Goal: Task Accomplishment & Management: Complete application form

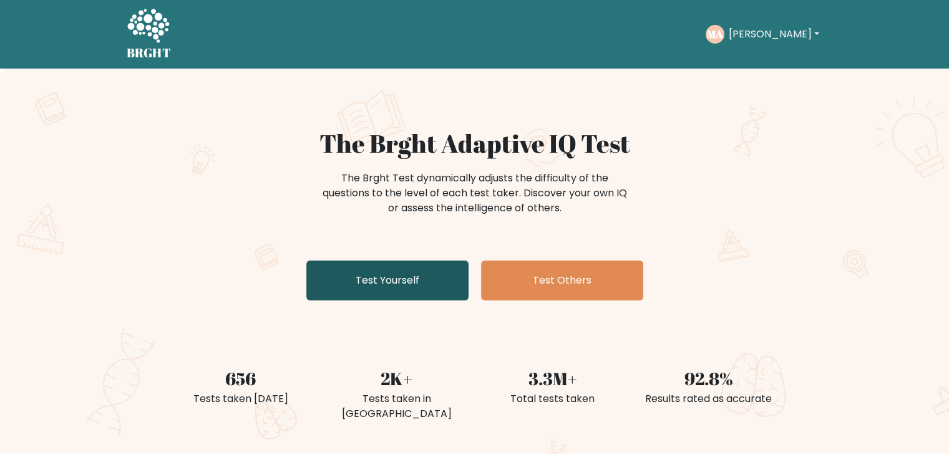
click at [414, 270] on link "Test Yourself" at bounding box center [387, 281] width 162 height 40
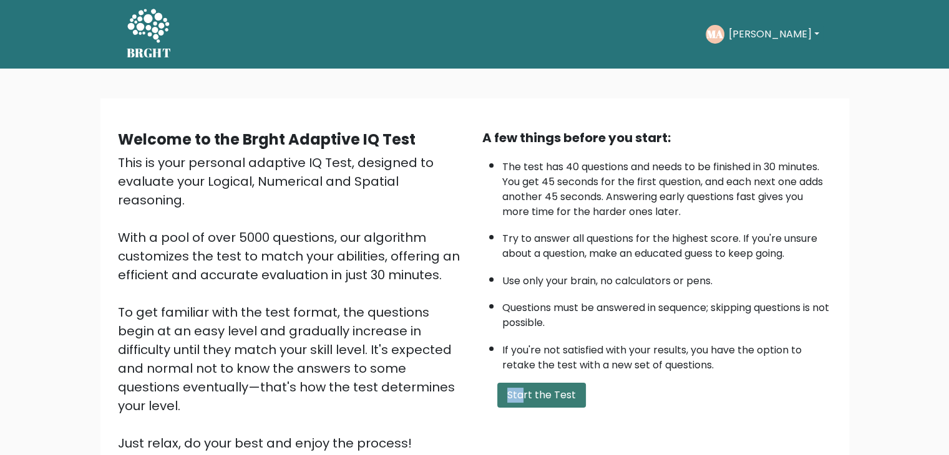
drag, startPoint x: 502, startPoint y: 376, endPoint x: 529, endPoint y: 390, distance: 31.0
click at [528, 390] on div "A few things before you start: The test has 40 questions and needs to be finish…" at bounding box center [657, 291] width 364 height 324
click at [529, 390] on button "Start the Test" at bounding box center [541, 395] width 89 height 25
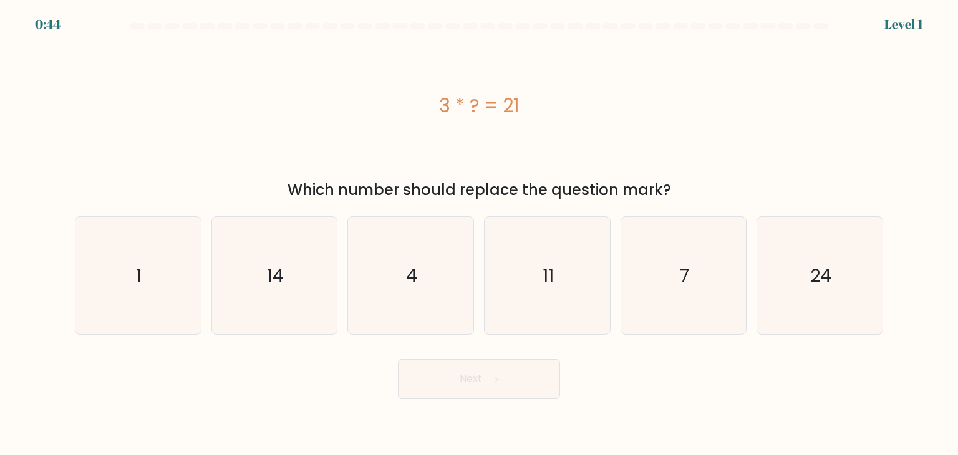
click at [628, 277] on icon "7" at bounding box center [683, 275] width 117 height 117
click at [480, 234] on input "e. 7" at bounding box center [479, 231] width 1 height 6
radio input "true"
click at [505, 355] on div "Next" at bounding box center [478, 374] width 823 height 49
click at [503, 382] on button "Next" at bounding box center [479, 379] width 162 height 40
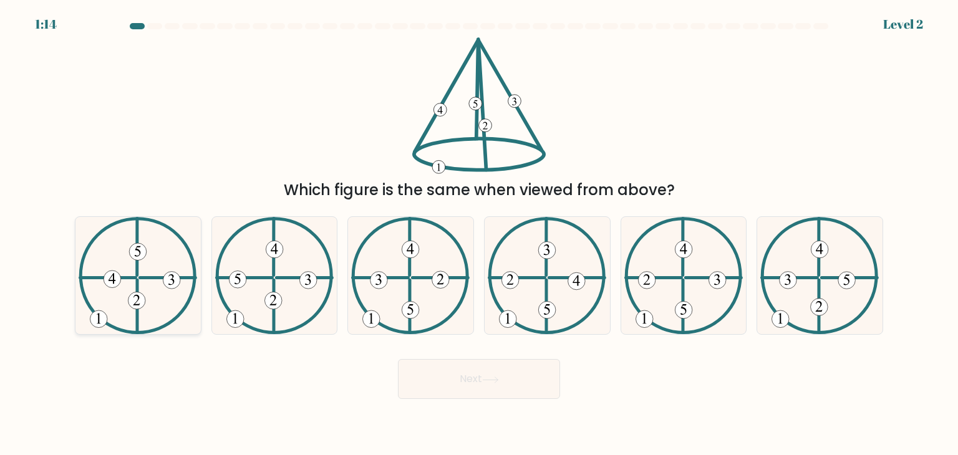
click at [129, 284] on icon at bounding box center [138, 275] width 119 height 117
click at [479, 234] on input "a." at bounding box center [479, 231] width 1 height 6
radio input "true"
click at [472, 383] on button "Next" at bounding box center [479, 379] width 162 height 40
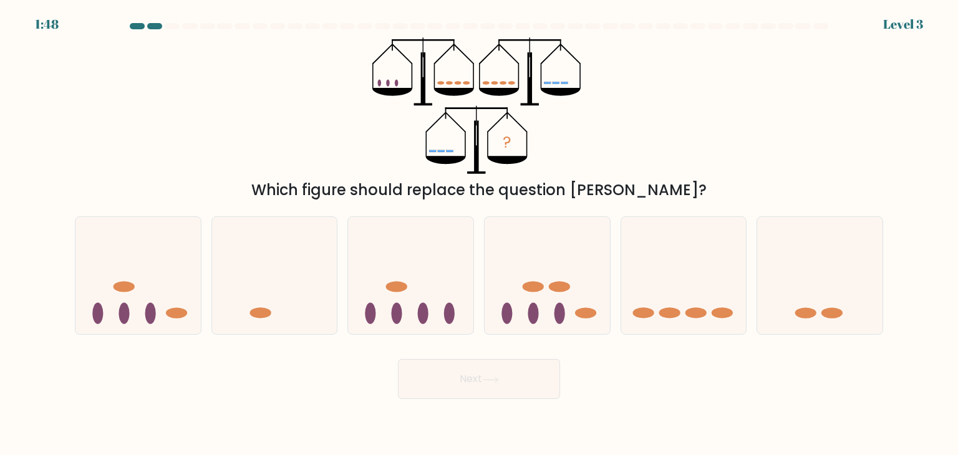
drag, startPoint x: 6, startPoint y: 163, endPoint x: 60, endPoint y: 150, distance: 55.1
click at [6, 163] on form at bounding box center [479, 211] width 958 height 376
click at [0, 213] on form at bounding box center [479, 211] width 958 height 376
click at [621, 303] on div at bounding box center [684, 275] width 127 height 119
click at [480, 234] on input "e." at bounding box center [479, 231] width 1 height 6
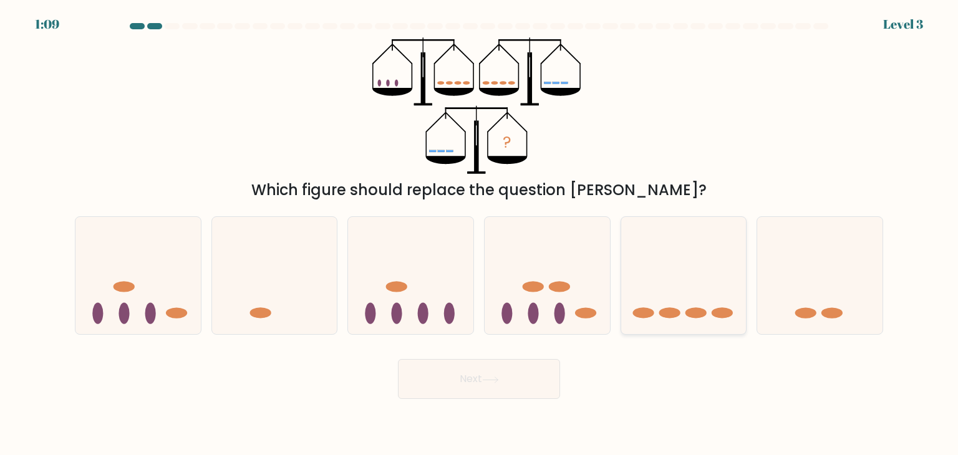
radio input "true"
click at [503, 393] on button "Next" at bounding box center [479, 379] width 162 height 40
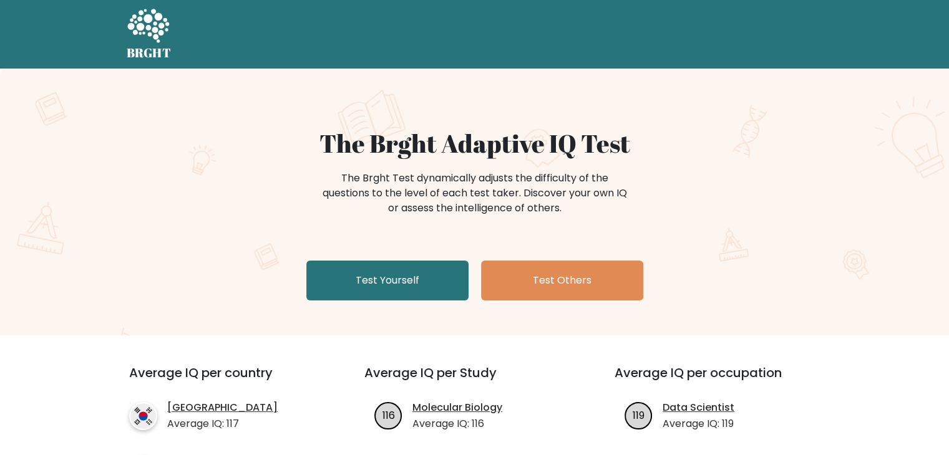
click at [426, 257] on div "The Brght Adaptive IQ Test The Brght Test dynamically adjusts the difficulty of…" at bounding box center [475, 217] width 624 height 177
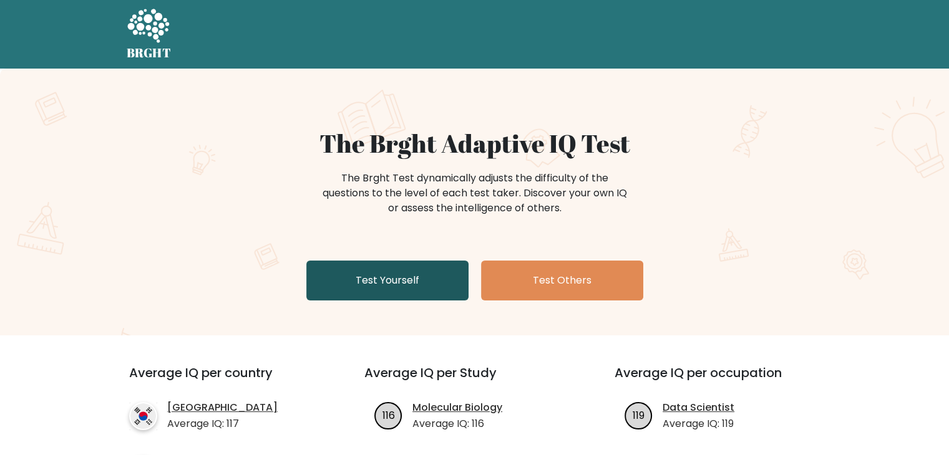
click at [408, 293] on link "Test Yourself" at bounding box center [387, 281] width 162 height 40
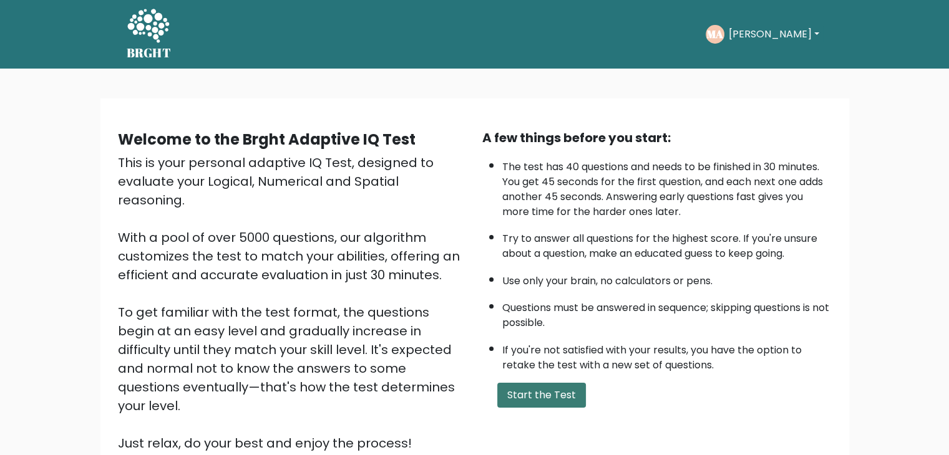
click at [543, 391] on button "Start the Test" at bounding box center [541, 395] width 89 height 25
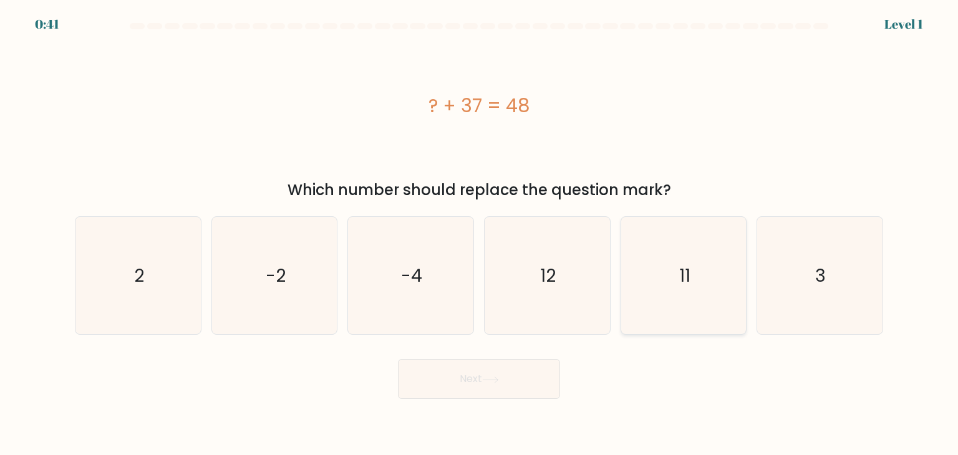
click at [764, 275] on icon "3" at bounding box center [819, 275] width 117 height 117
click at [480, 234] on input "f. 3" at bounding box center [479, 231] width 1 height 6
radio input "true"
click at [656, 303] on icon "11" at bounding box center [683, 275] width 117 height 117
click at [480, 234] on input "e. 11" at bounding box center [479, 231] width 1 height 6
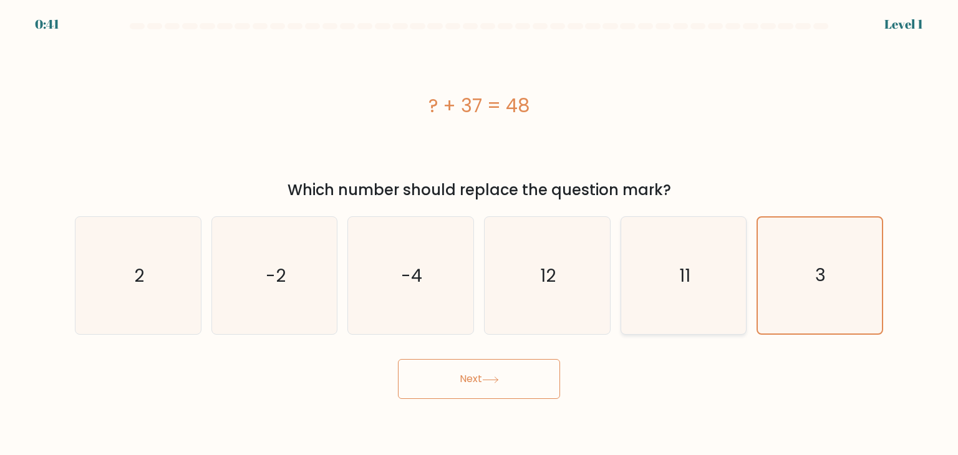
radio input "true"
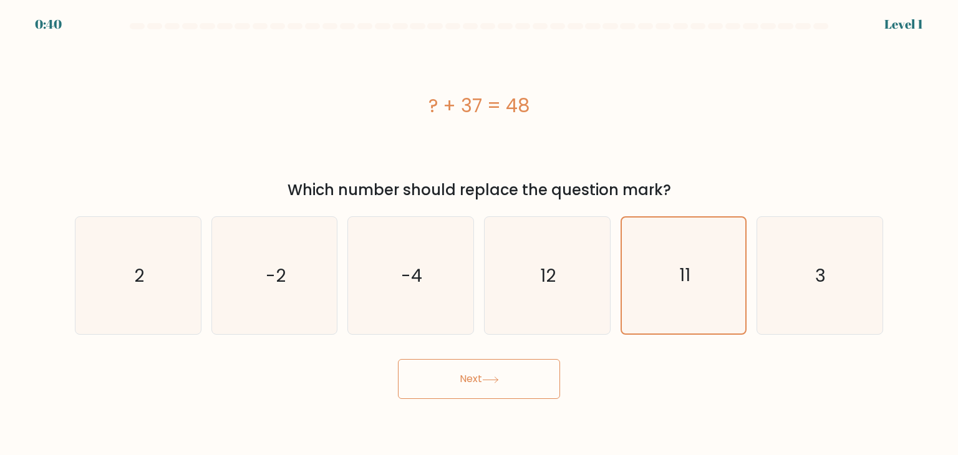
click at [517, 380] on button "Next" at bounding box center [479, 379] width 162 height 40
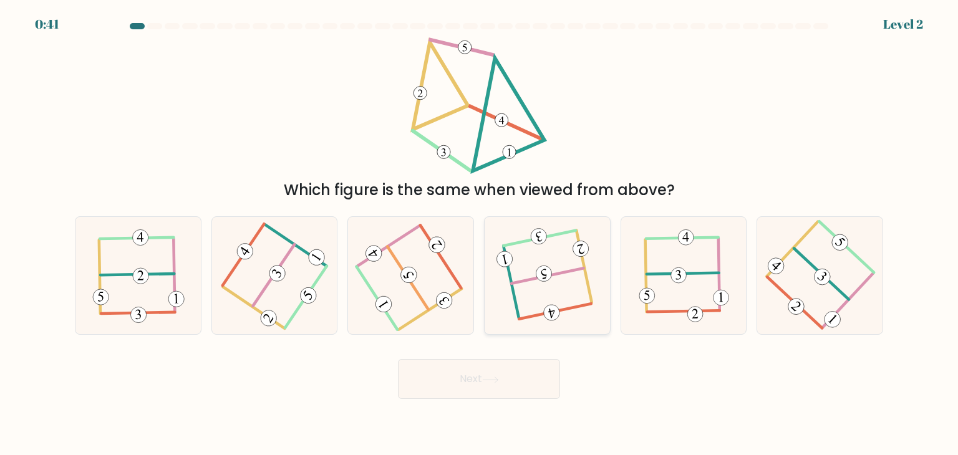
click at [527, 295] on icon at bounding box center [547, 276] width 92 height 94
click at [480, 234] on input "d." at bounding box center [479, 231] width 1 height 6
radio input "true"
click at [526, 394] on button "Next" at bounding box center [479, 379] width 162 height 40
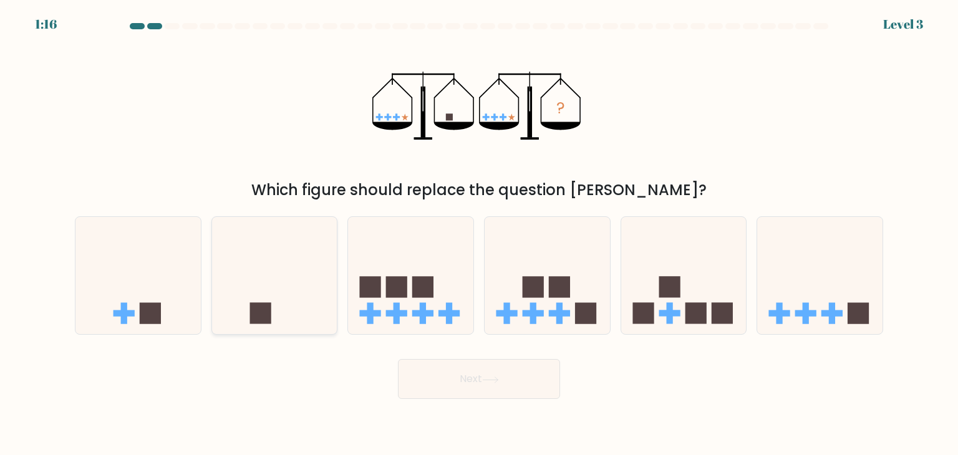
click at [293, 325] on icon at bounding box center [274, 276] width 125 height 104
click at [479, 234] on input "b." at bounding box center [479, 231] width 1 height 6
radio input "true"
click at [435, 376] on button "Next" at bounding box center [479, 379] width 162 height 40
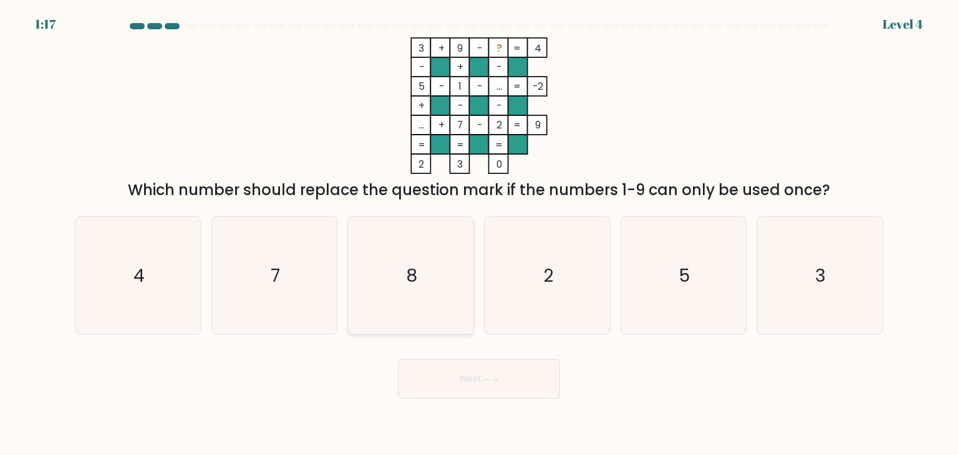
click at [370, 322] on icon "8" at bounding box center [410, 275] width 117 height 117
click at [479, 234] on input "c. 8" at bounding box center [479, 231] width 1 height 6
radio input "true"
click at [415, 392] on button "Next" at bounding box center [479, 379] width 162 height 40
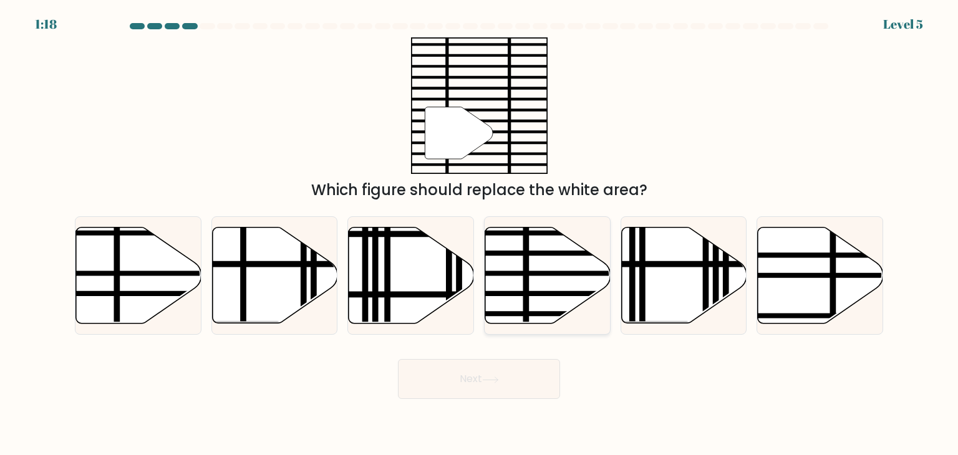
click at [524, 314] on line at bounding box center [586, 314] width 253 height 0
click at [480, 234] on input "d." at bounding box center [479, 231] width 1 height 6
radio input "true"
drag, startPoint x: 473, startPoint y: 409, endPoint x: 463, endPoint y: 381, distance: 29.8
click at [473, 407] on body "1:17 Level 5" at bounding box center [479, 227] width 958 height 455
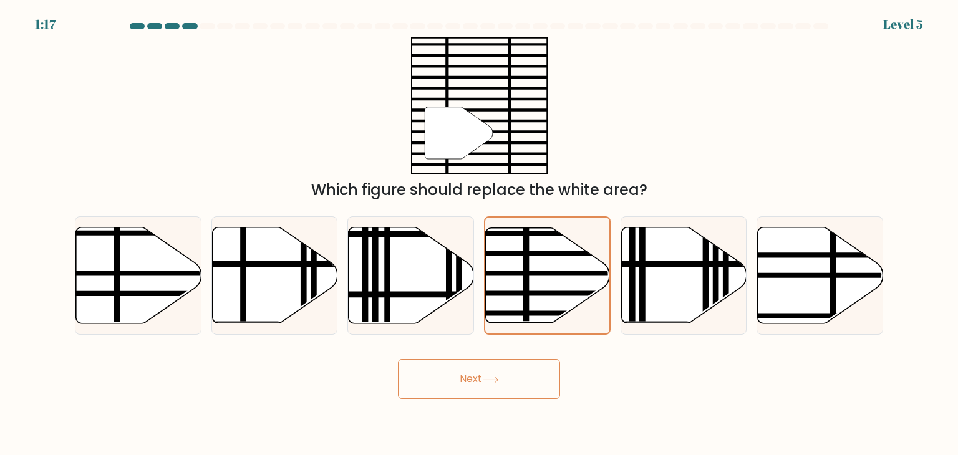
click at [463, 381] on button "Next" at bounding box center [479, 379] width 162 height 40
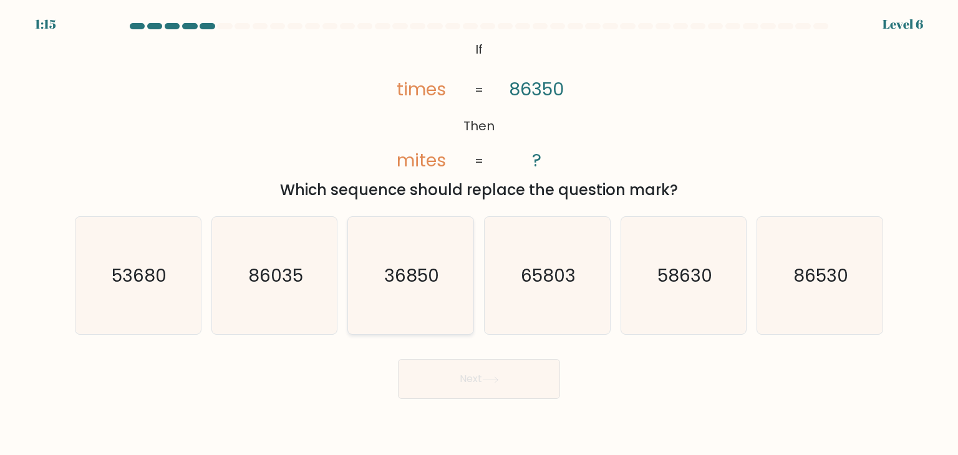
click at [454, 311] on icon "36850" at bounding box center [410, 275] width 117 height 117
click at [479, 234] on input "c. 36850" at bounding box center [479, 231] width 1 height 6
radio input "true"
click at [480, 374] on button "Next" at bounding box center [479, 379] width 162 height 40
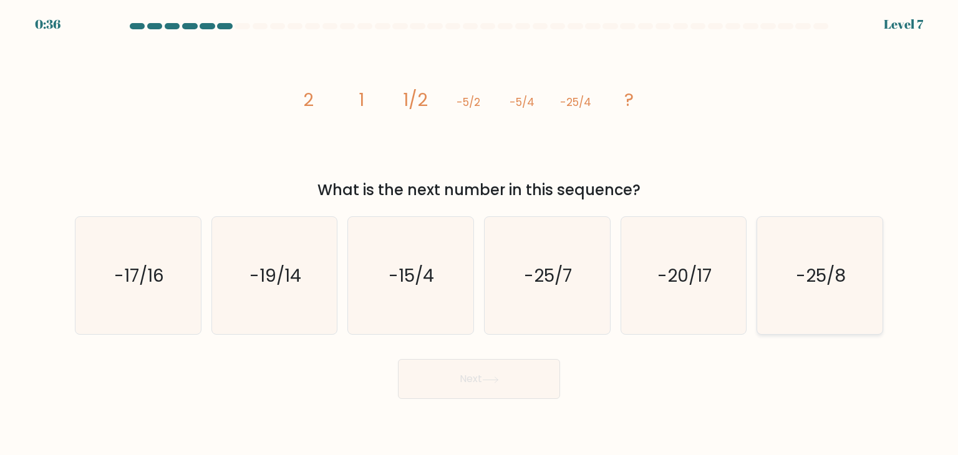
click at [792, 258] on icon "-25/8" at bounding box center [819, 275] width 117 height 117
click at [480, 234] on input "f. -25/8" at bounding box center [479, 231] width 1 height 6
radio input "true"
click at [475, 372] on button "Next" at bounding box center [479, 379] width 162 height 40
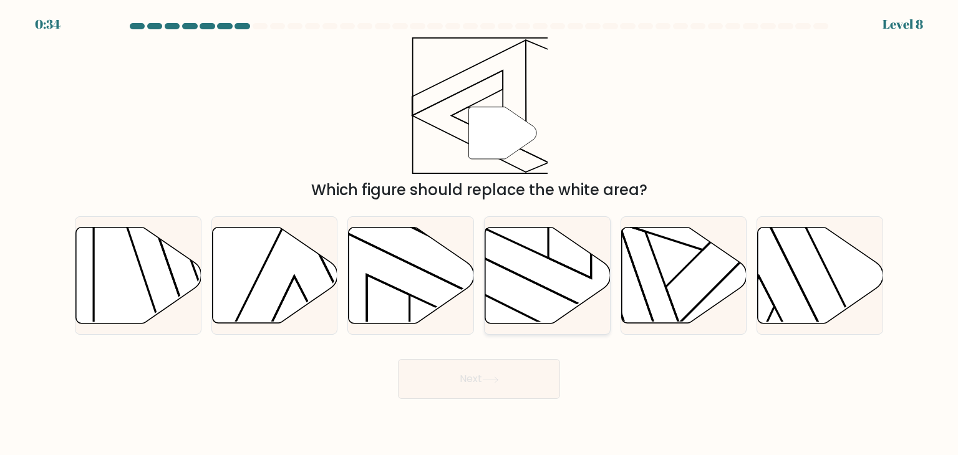
click at [523, 281] on icon at bounding box center [547, 276] width 125 height 96
click at [480, 234] on input "d." at bounding box center [479, 231] width 1 height 6
radio input "true"
click at [520, 377] on button "Next" at bounding box center [479, 379] width 162 height 40
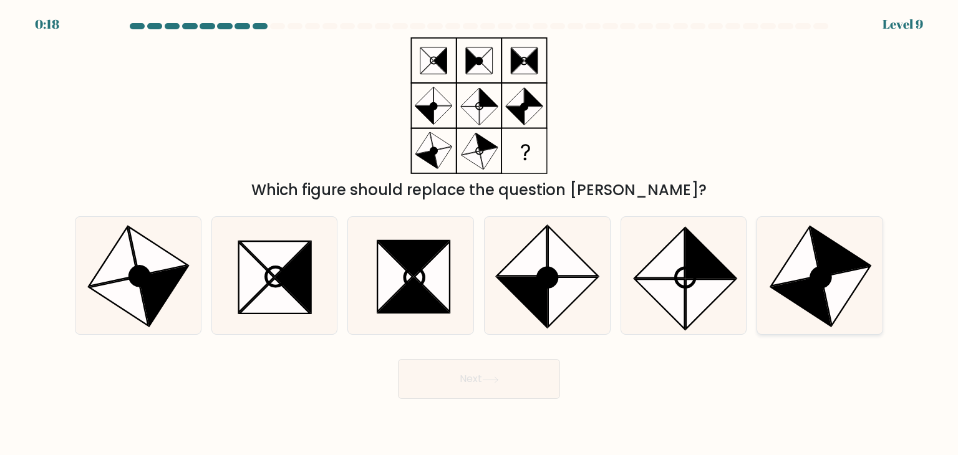
click at [828, 241] on icon at bounding box center [840, 251] width 59 height 49
click at [480, 234] on input "f." at bounding box center [479, 231] width 1 height 6
radio input "true"
click at [545, 362] on button "Next" at bounding box center [479, 379] width 162 height 40
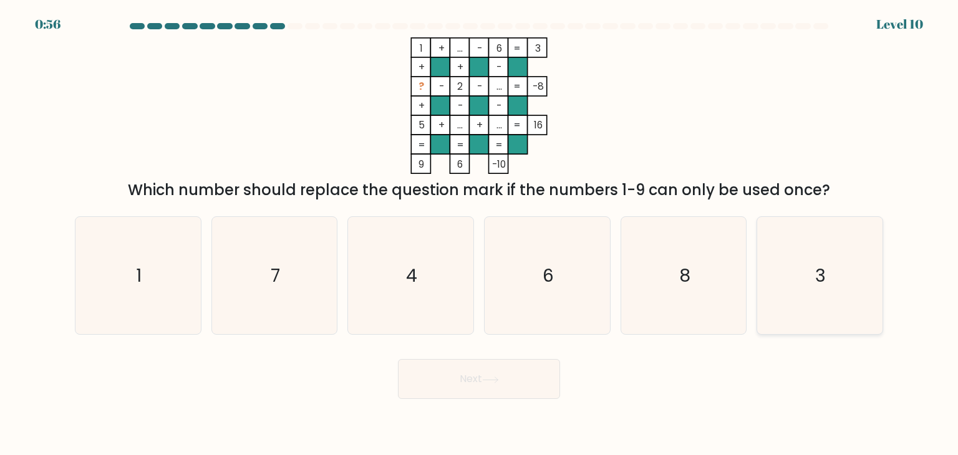
click at [804, 248] on icon "3" at bounding box center [819, 275] width 117 height 117
click at [480, 234] on input "f. 3" at bounding box center [479, 231] width 1 height 6
radio input "true"
click at [490, 372] on button "Next" at bounding box center [479, 379] width 162 height 40
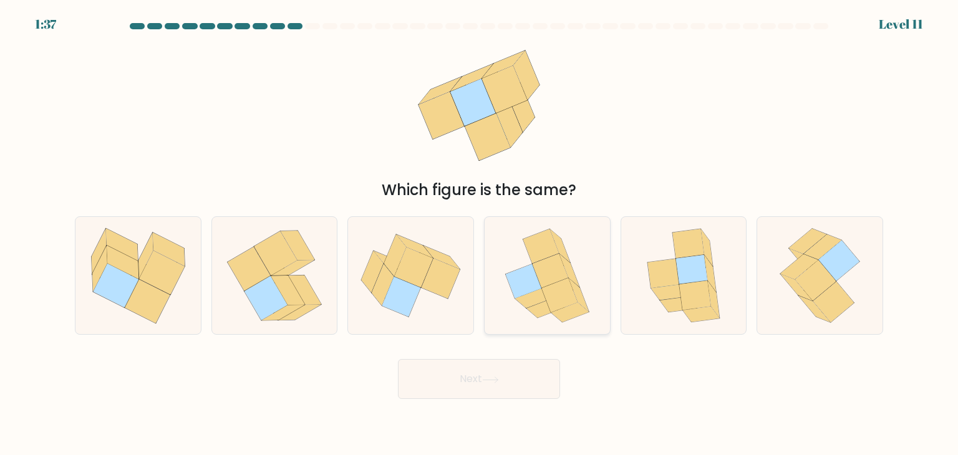
drag, startPoint x: 640, startPoint y: 244, endPoint x: 581, endPoint y: 294, distance: 77.5
click at [643, 247] on icon at bounding box center [684, 275] width 97 height 117
click at [480, 234] on input "e." at bounding box center [479, 231] width 1 height 6
radio input "true"
click at [482, 384] on button "Next" at bounding box center [479, 379] width 162 height 40
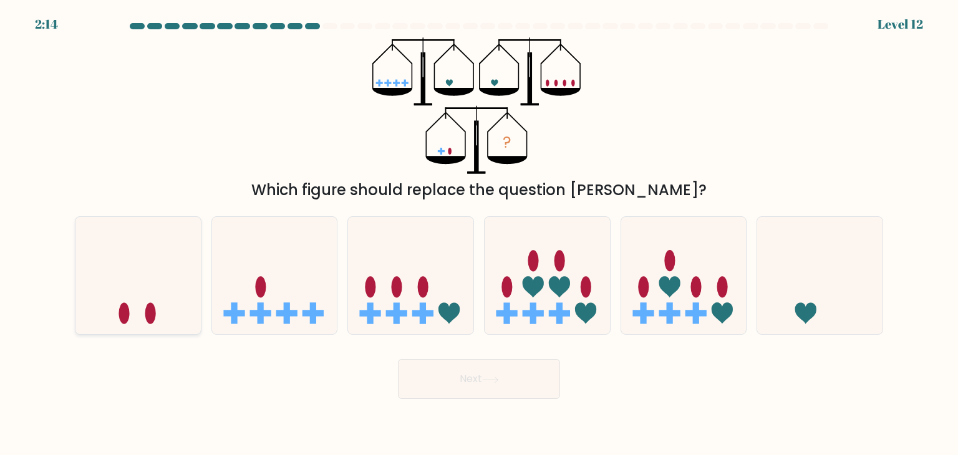
click at [142, 275] on icon at bounding box center [137, 276] width 125 height 104
click at [479, 234] on input "a." at bounding box center [479, 231] width 1 height 6
radio input "true"
click at [440, 381] on button "Next" at bounding box center [479, 379] width 162 height 40
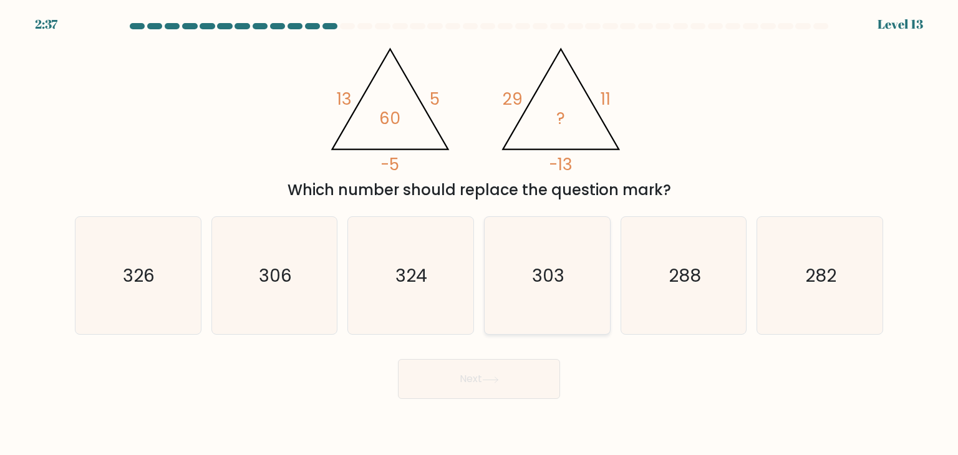
click at [511, 273] on icon "303" at bounding box center [546, 275] width 117 height 117
click at [480, 234] on input "d. 303" at bounding box center [479, 231] width 1 height 6
radio input "true"
click at [515, 387] on button "Next" at bounding box center [479, 379] width 162 height 40
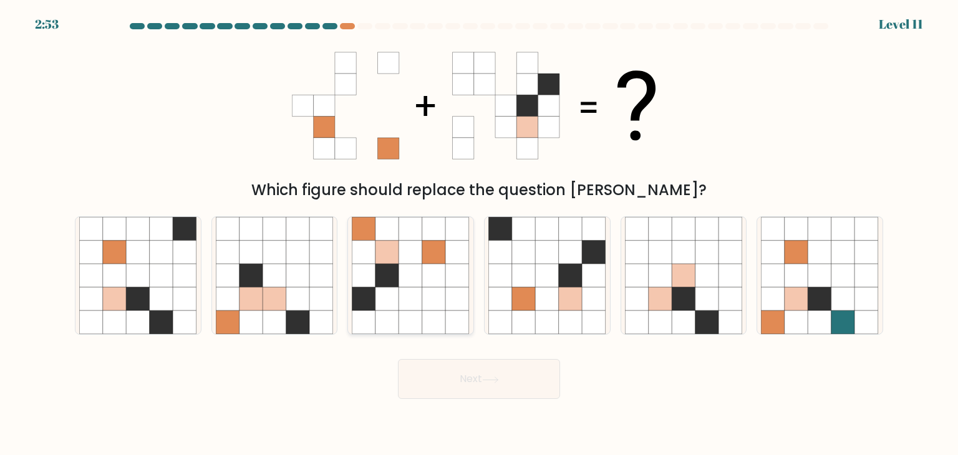
drag, startPoint x: 444, startPoint y: 304, endPoint x: 442, endPoint y: 317, distance: 13.2
click at [444, 303] on icon at bounding box center [434, 300] width 24 height 24
click at [479, 234] on input "c." at bounding box center [479, 231] width 1 height 6
radio input "true"
click at [458, 356] on div "Next" at bounding box center [478, 374] width 823 height 49
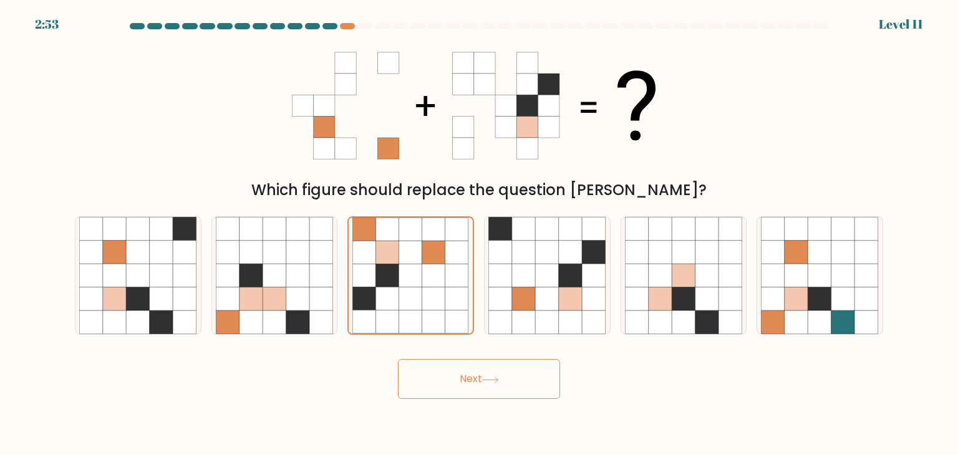
click at [464, 360] on button "Next" at bounding box center [479, 379] width 162 height 40
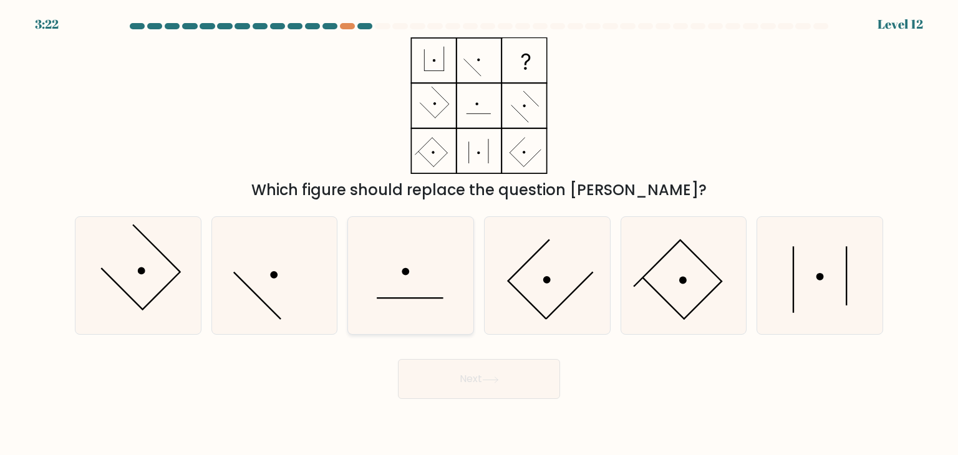
click at [448, 323] on icon at bounding box center [410, 275] width 117 height 117
click at [479, 234] on input "c." at bounding box center [479, 231] width 1 height 6
radio input "true"
click at [474, 409] on body "3:21 Level 12" at bounding box center [479, 227] width 958 height 455
click at [489, 385] on button "Next" at bounding box center [479, 379] width 162 height 40
